Goal: Task Accomplishment & Management: Use online tool/utility

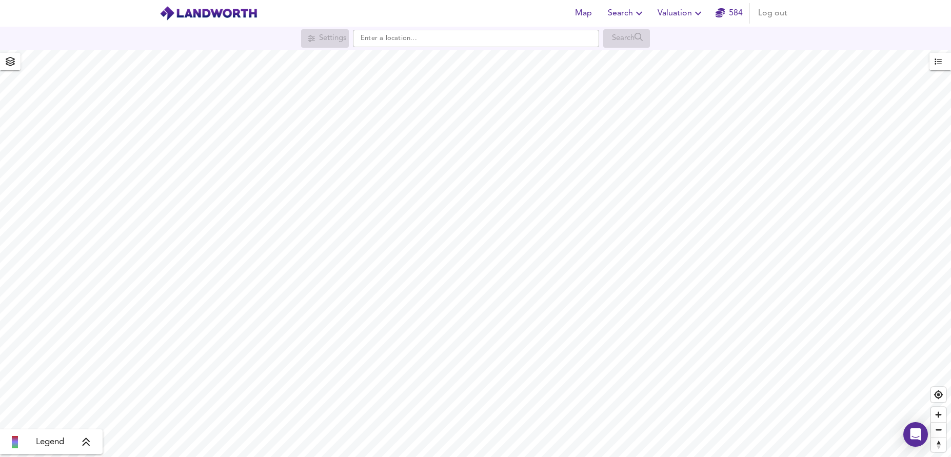
click at [672, 13] on span "Valuation" at bounding box center [680, 13] width 47 height 14
click at [680, 34] on li "New Valuation Report" at bounding box center [681, 37] width 123 height 18
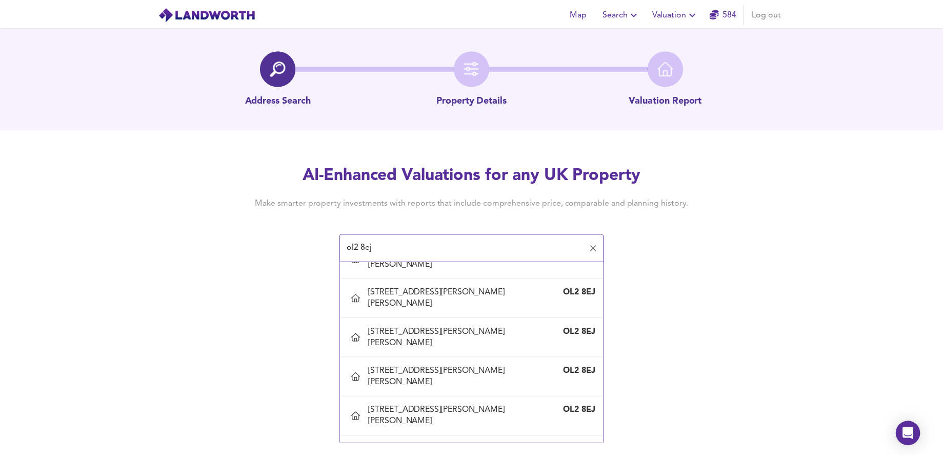
scroll to position [1385, 0]
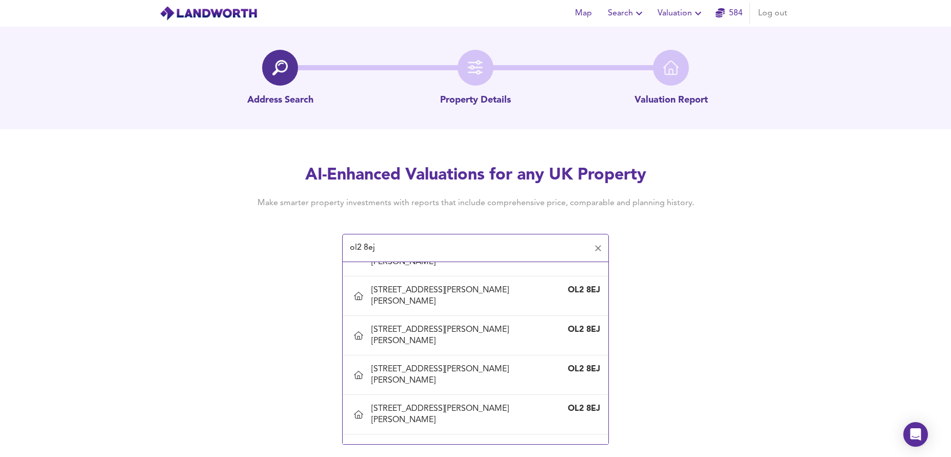
type input "[STREET_ADDRESS][PERSON_NAME][PERSON_NAME]"
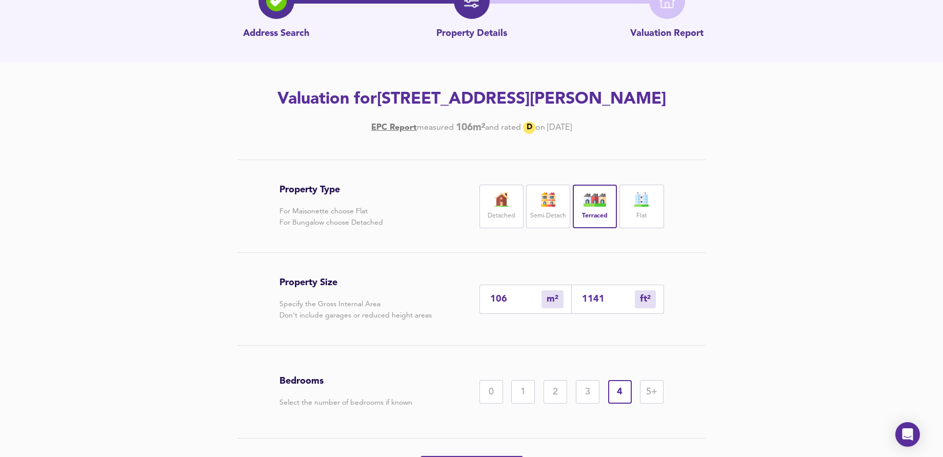
scroll to position [131, 0]
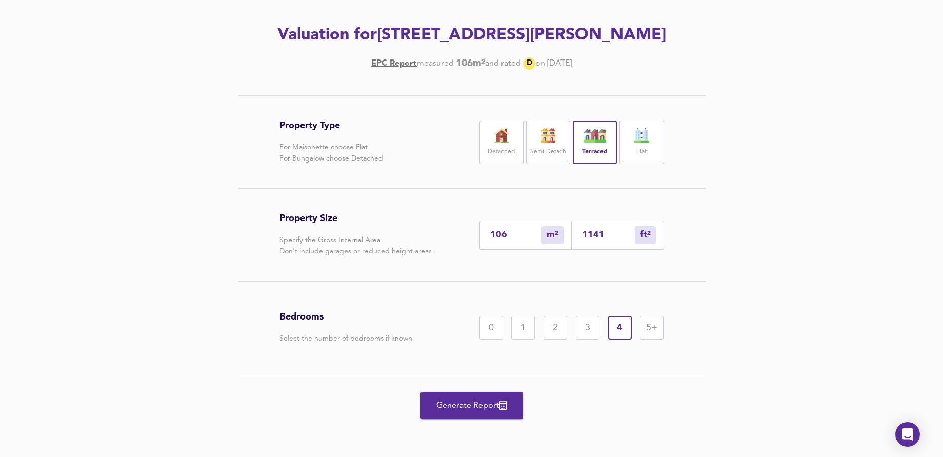
click at [473, 407] on span "Generate Report" at bounding box center [472, 405] width 82 height 14
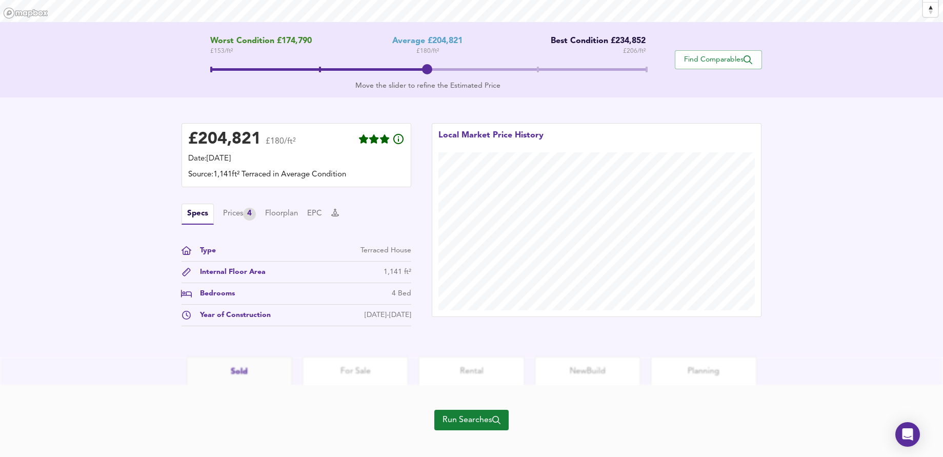
scroll to position [201, 0]
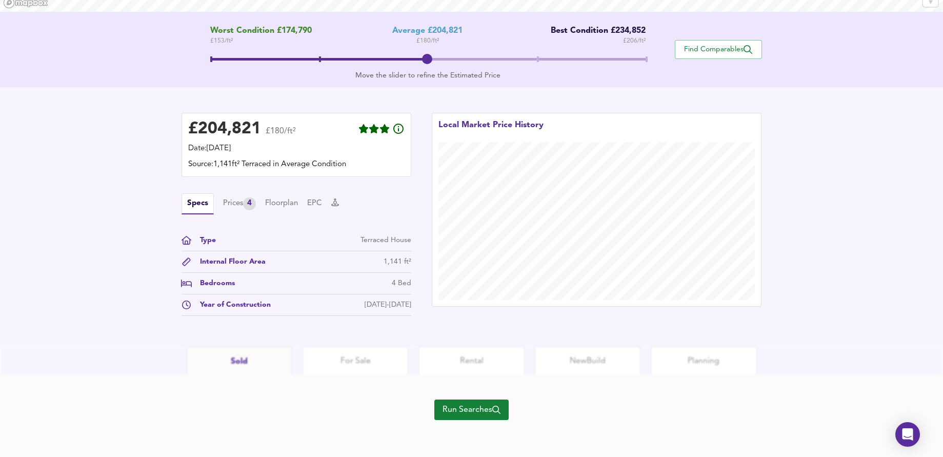
click at [486, 410] on span "Run Searches" at bounding box center [472, 410] width 58 height 14
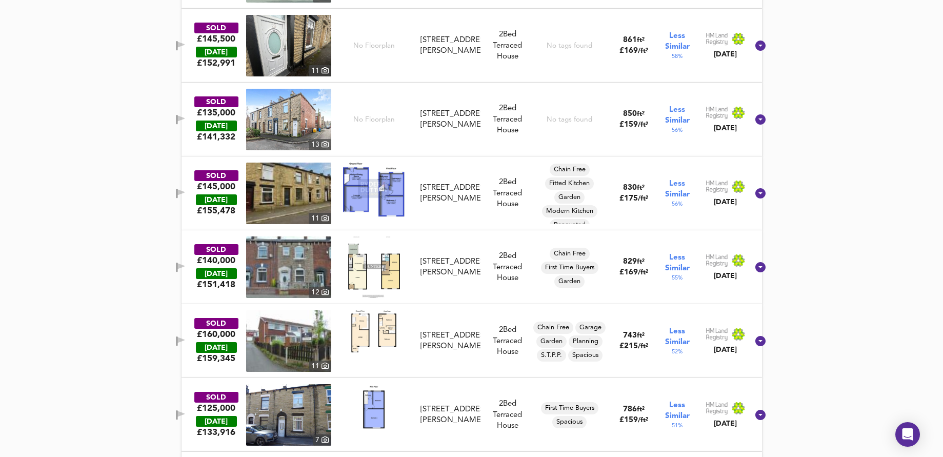
scroll to position [741, 0]
